Goal: Book appointment/travel/reservation

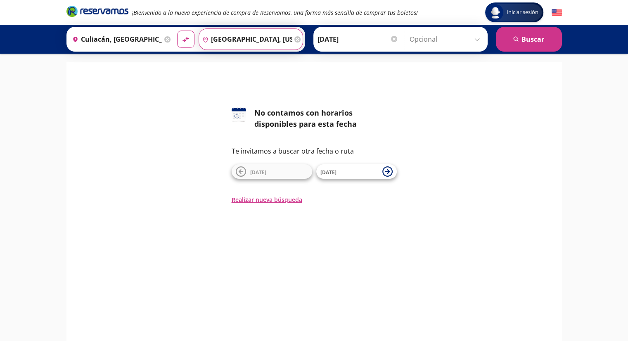
click at [205, 37] on input "[GEOGRAPHIC_DATA], [US_STATE]" at bounding box center [245, 39] width 93 height 21
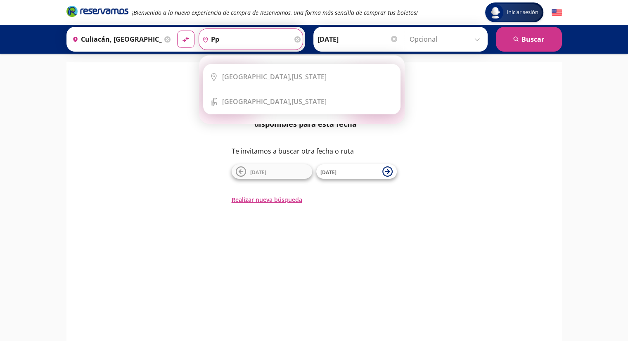
type input "p"
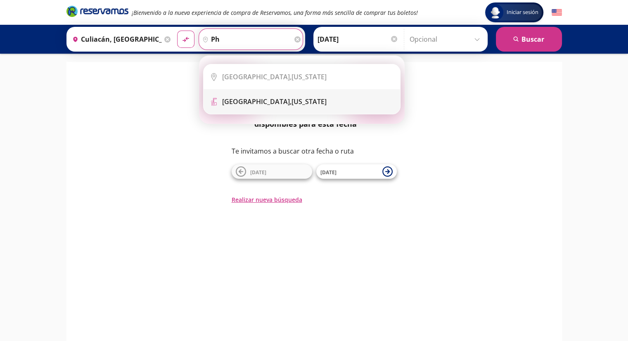
click at [258, 105] on div "[GEOGRAPHIC_DATA], [US_STATE]" at bounding box center [274, 101] width 105 height 9
type input "[GEOGRAPHIC_DATA], [US_STATE]"
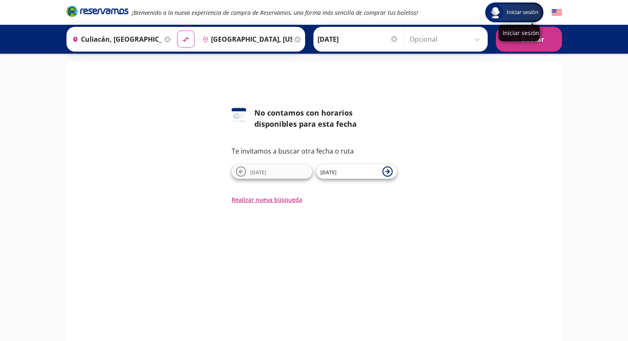
click at [519, 38] on div "Iniciar sesión" at bounding box center [519, 33] width 41 height 17
click at [533, 42] on button "search [GEOGRAPHIC_DATA]" at bounding box center [529, 39] width 66 height 25
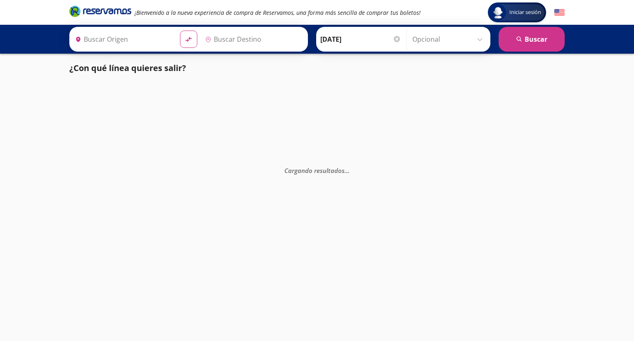
type input "Culiacán, [GEOGRAPHIC_DATA]"
type input "[GEOGRAPHIC_DATA], [US_STATE]"
type input "Culiacán, [GEOGRAPHIC_DATA]"
type input "[GEOGRAPHIC_DATA], [US_STATE]"
